Goal: Information Seeking & Learning: Learn about a topic

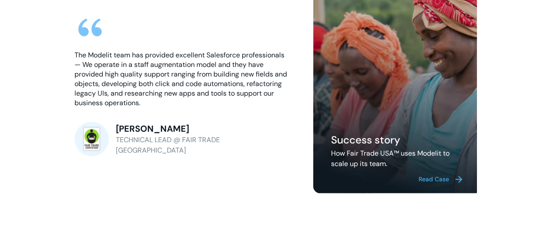
scroll to position [2952, 0]
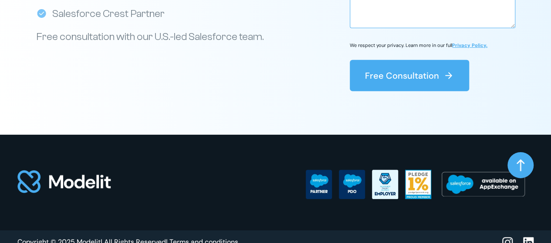
click at [26, 170] on img at bounding box center [64, 182] width 94 height 25
click at [517, 140] on div at bounding box center [270, 183] width 507 height 96
click at [519, 159] on img at bounding box center [521, 165] width 8 height 12
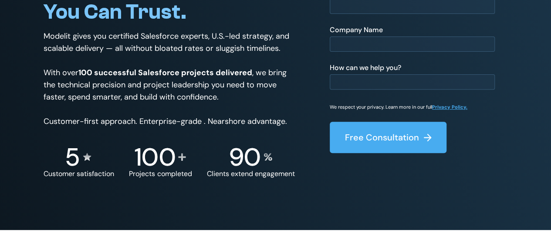
scroll to position [0, 0]
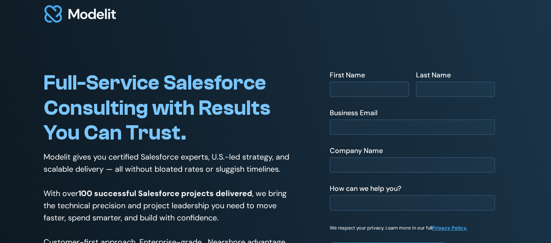
click at [92, 18] on img at bounding box center [79, 13] width 71 height 17
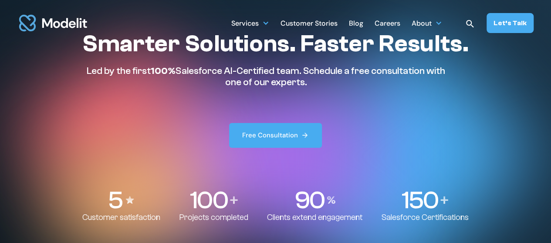
click at [392, 24] on div "Careers" at bounding box center [388, 24] width 26 height 17
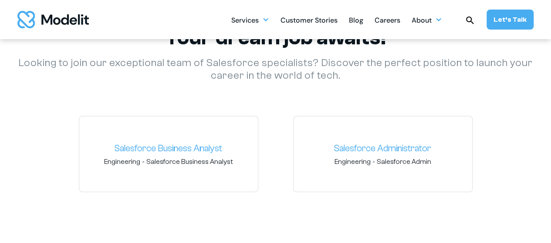
scroll to position [1286, 0]
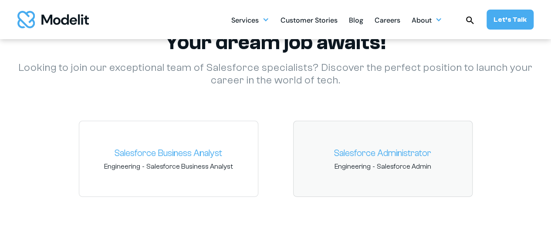
click at [398, 159] on link "Salesforce Administrator" at bounding box center [383, 154] width 165 height 14
click at [171, 155] on link "Salesforce Business Analyst" at bounding box center [168, 154] width 165 height 14
click at [409, 152] on link "Salesforce Administrator" at bounding box center [383, 154] width 165 height 14
